Goal: Information Seeking & Learning: Learn about a topic

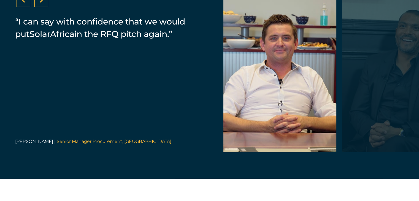
scroll to position [1156, 0]
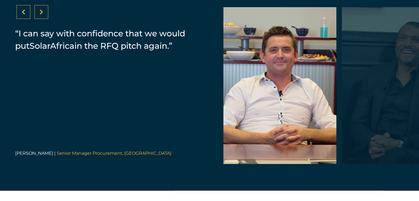
click at [36, 13] on div at bounding box center [41, 12] width 14 height 14
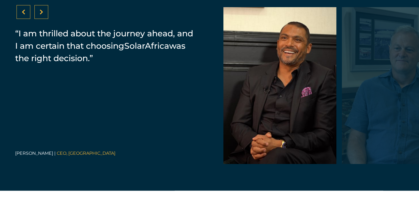
click at [39, 17] on div at bounding box center [41, 12] width 14 height 14
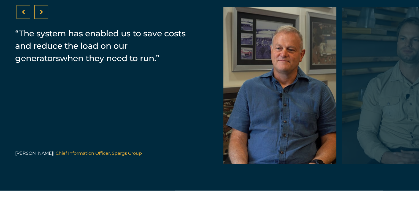
click at [42, 15] on icon at bounding box center [42, 12] width 4 height 6
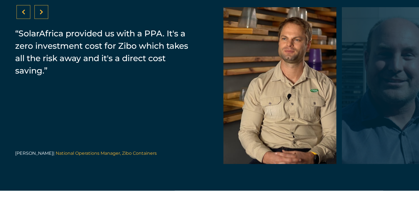
click at [42, 15] on icon at bounding box center [42, 12] width 4 height 6
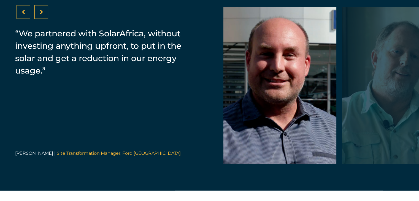
click at [42, 15] on icon at bounding box center [42, 12] width 4 height 6
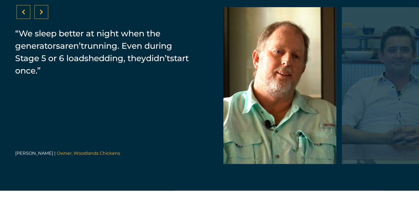
click at [42, 15] on icon at bounding box center [42, 12] width 4 height 6
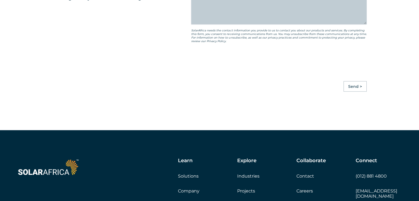
scroll to position [1569, 0]
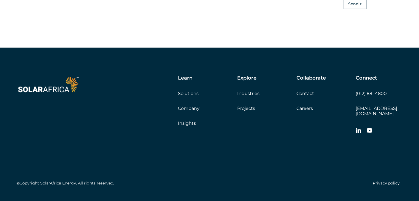
click at [305, 111] on link "Careers" at bounding box center [304, 108] width 17 height 5
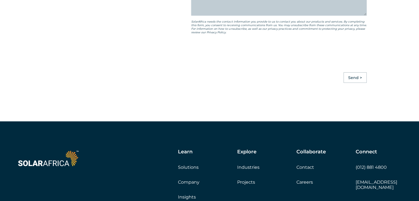
scroll to position [1541, 0]
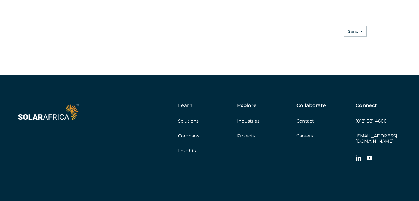
click at [61, 122] on img at bounding box center [48, 112] width 63 height 19
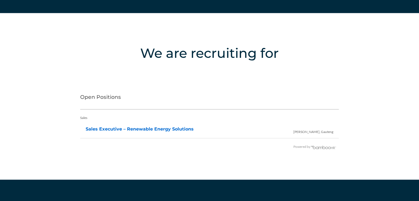
scroll to position [1101, 0]
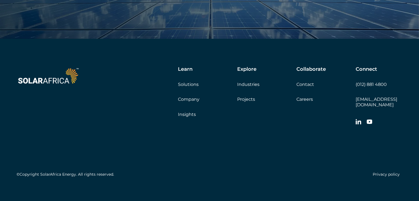
scroll to position [1885, 0]
click at [190, 96] on div "Learn Solutions Company Insights" at bounding box center [207, 91] width 59 height 51
click at [192, 97] on link "Company" at bounding box center [188, 98] width 21 height 5
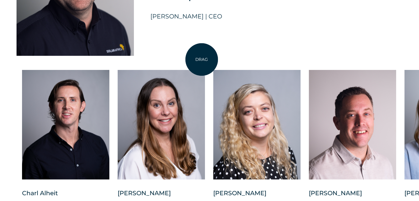
scroll to position [1376, 0]
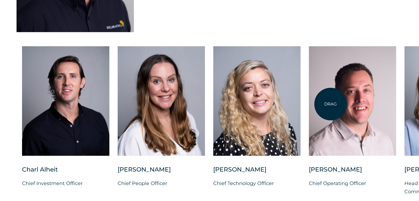
drag, startPoint x: 360, startPoint y: 110, endPoint x: 329, endPoint y: 104, distance: 31.3
click at [330, 104] on div at bounding box center [352, 101] width 87 height 110
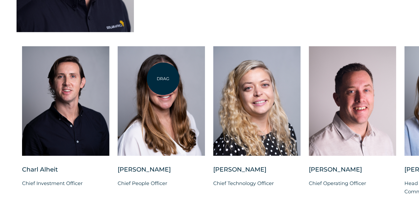
drag, startPoint x: 366, startPoint y: 89, endPoint x: 163, endPoint y: 79, distance: 203.2
click at [163, 79] on div "Charl Alheit Chief Investment Officer Candice Seggie Chief People Officer Suné …" at bounding box center [404, 125] width 808 height 158
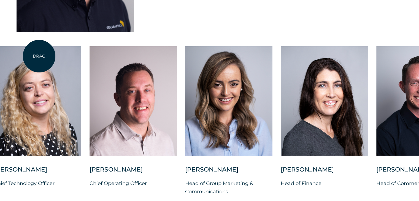
drag, startPoint x: 258, startPoint y: 79, endPoint x: 161, endPoint y: 71, distance: 97.5
click at [39, 56] on div at bounding box center [37, 101] width 87 height 110
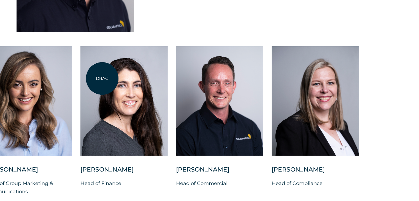
drag, startPoint x: 283, startPoint y: 89, endPoint x: 101, endPoint y: 78, distance: 182.0
click at [102, 78] on div at bounding box center [123, 101] width 87 height 110
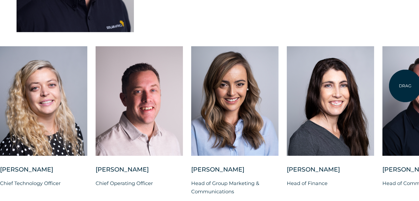
drag, startPoint x: 234, startPoint y: 80, endPoint x: 368, endPoint y: 83, distance: 133.8
click at [403, 86] on div at bounding box center [425, 101] width 87 height 110
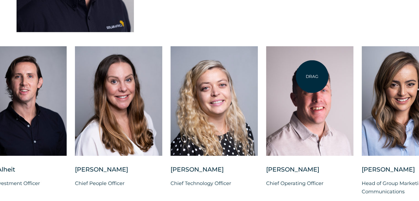
drag, startPoint x: 154, startPoint y: 76, endPoint x: 357, endPoint y: 84, distance: 202.8
click at [353, 80] on div at bounding box center [309, 101] width 87 height 110
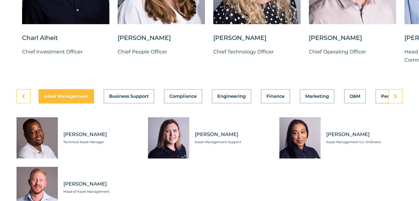
scroll to position [1541, 0]
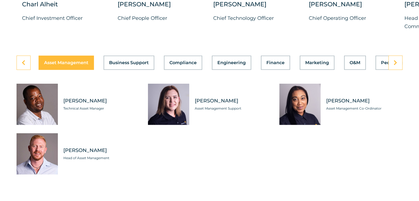
click at [133, 60] on div "Asset Management Business Support Compliance Engineering Finance Marketing O&M …" at bounding box center [210, 63] width 386 height 14
click at [187, 58] on div "Asset Management Business Support Compliance Engineering Finance Marketing O&M …" at bounding box center [210, 63] width 386 height 14
click at [188, 58] on div "Asset Management Business Support Compliance Engineering Finance Marketing O&M …" at bounding box center [210, 63] width 386 height 14
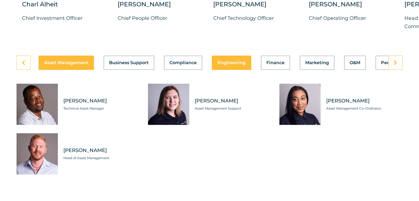
click at [235, 63] on button "Engineering" at bounding box center [231, 63] width 39 height 14
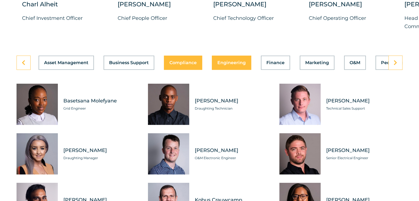
click at [183, 61] on span "Compliance" at bounding box center [182, 63] width 27 height 4
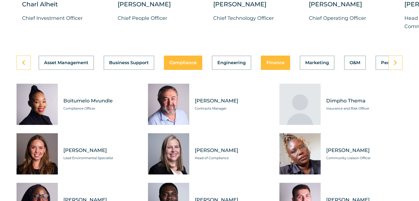
click at [269, 62] on div "Asset Management Business Support Compliance Engineering Finance Marketing O&M …" at bounding box center [210, 63] width 386 height 14
click at [273, 60] on div "Asset Management Business Support Compliance Engineering Finance Marketing O&M …" at bounding box center [210, 63] width 386 height 14
click at [324, 67] on div "Asset Management Business Support Compliance Engineering Finance Marketing O&M …" at bounding box center [210, 165] width 386 height 218
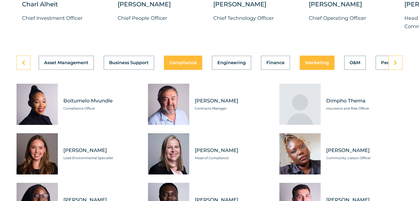
click at [321, 62] on div "Asset Management Business Support Compliance Engineering Finance Marketing O&M …" at bounding box center [210, 63] width 386 height 14
drag, startPoint x: 315, startPoint y: 55, endPoint x: 319, endPoint y: 55, distance: 4.7
click at [315, 56] on div "Asset Management Business Support Compliance Engineering Finance Marketing O&M …" at bounding box center [210, 63] width 386 height 14
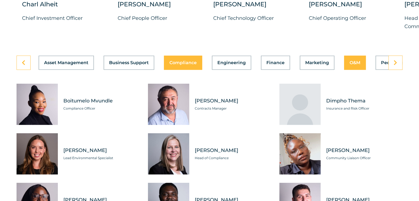
click at [355, 60] on div "Asset Management Business Support Compliance Engineering Finance Marketing O&M …" at bounding box center [210, 63] width 386 height 14
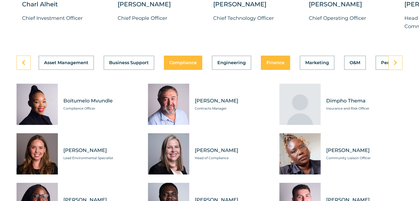
click at [261, 56] on button "Finance" at bounding box center [275, 63] width 29 height 14
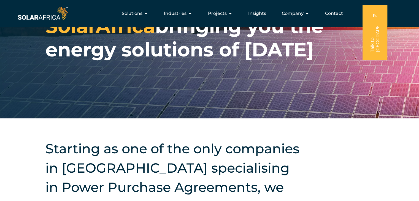
scroll to position [0, 0]
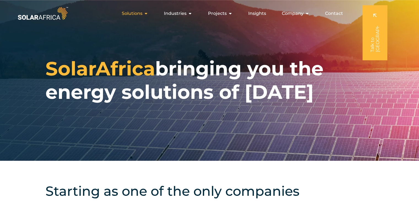
click at [147, 14] on icon "Menu" at bounding box center [146, 13] width 4 height 4
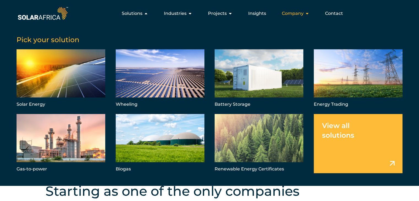
click at [306, 14] on icon "Menu" at bounding box center [307, 13] width 4 height 4
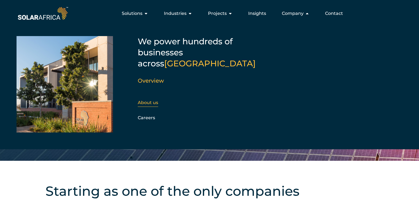
click at [147, 100] on link "About us" at bounding box center [148, 102] width 20 height 5
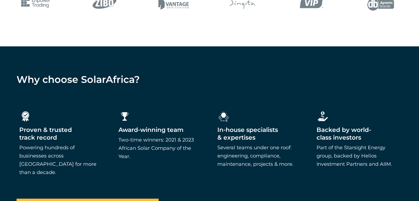
scroll to position [826, 0]
